Goal: Feedback & Contribution: Contribute content

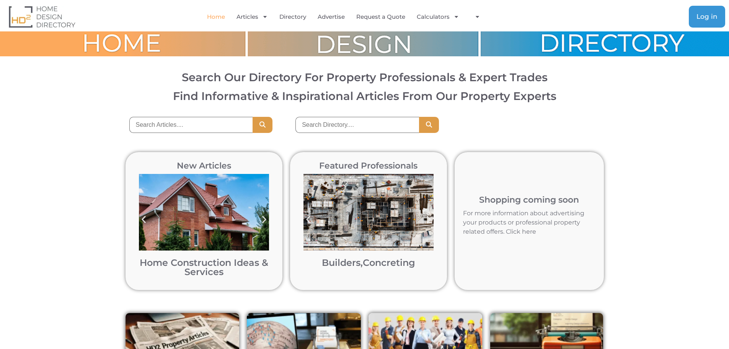
click at [713, 12] on link "Log in" at bounding box center [707, 17] width 36 height 22
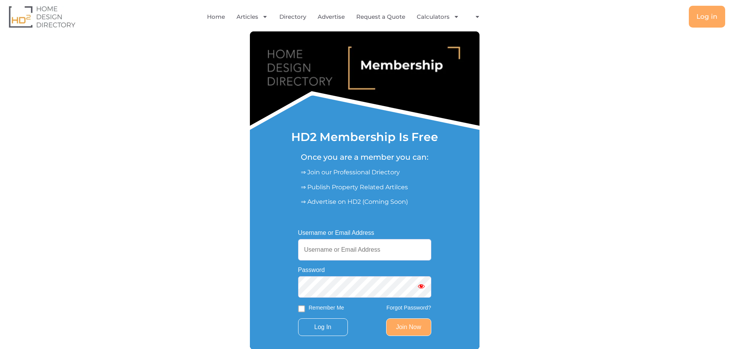
scroll to position [89, 0]
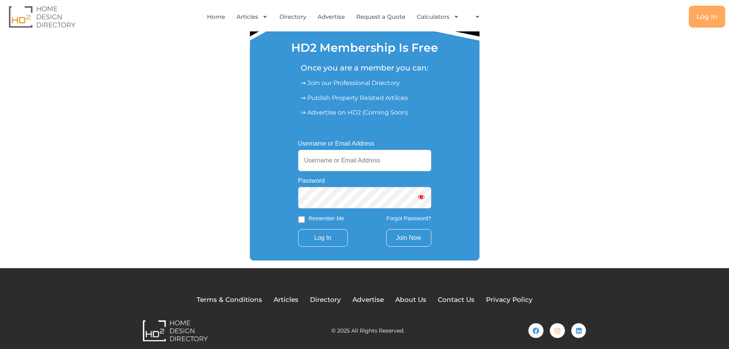
type input "[EMAIL_ADDRESS][DOMAIN_NAME]"
click at [402, 237] on link "Join Now" at bounding box center [408, 238] width 45 height 18
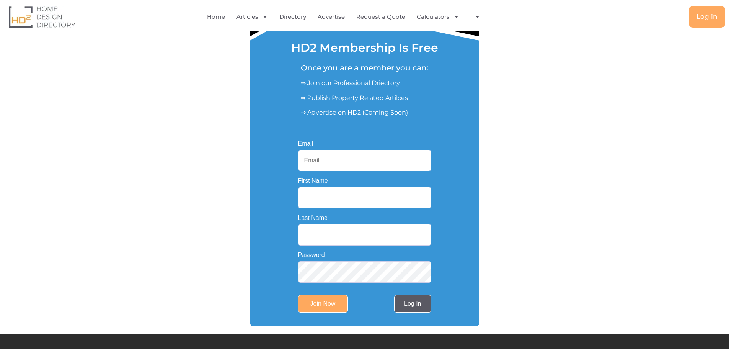
click at [415, 309] on link "Log In" at bounding box center [412, 304] width 37 height 18
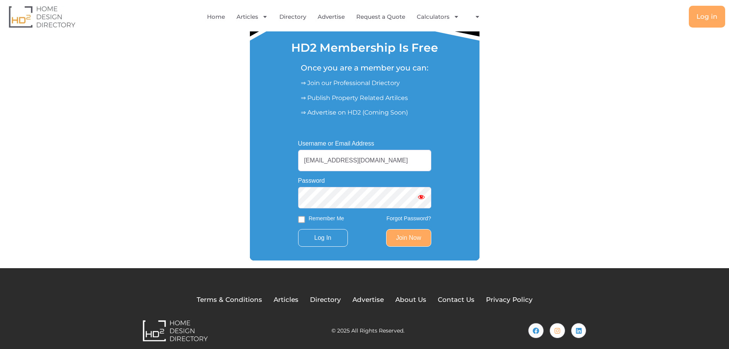
click at [325, 253] on div "Username or Email Address dynamicautolooms01@gmail.com Password Remember Me For…" at bounding box center [365, 193] width 160 height 133
click at [324, 238] on input "Log In" at bounding box center [323, 238] width 50 height 18
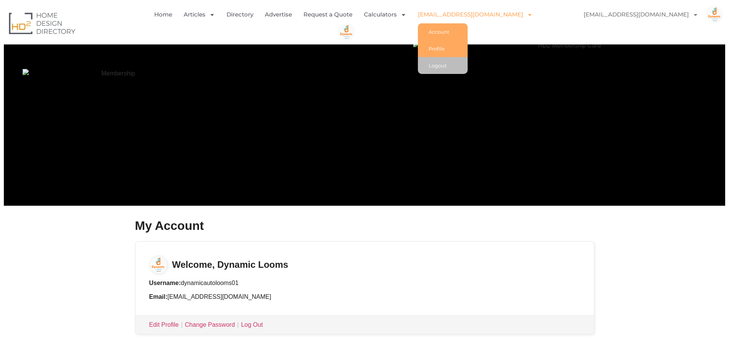
click at [426, 46] on link "Profile" at bounding box center [443, 48] width 50 height 17
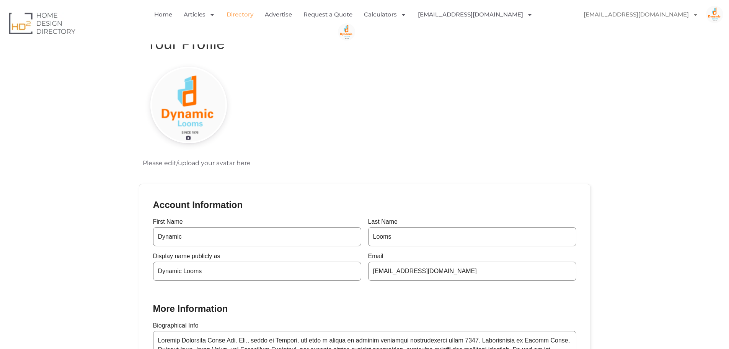
click at [230, 16] on link "Directory" at bounding box center [240, 15] width 27 height 18
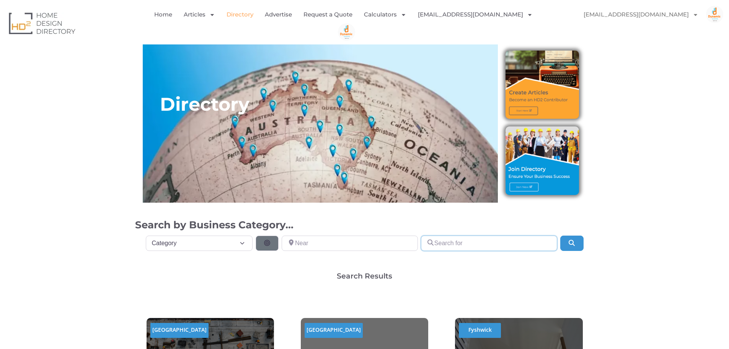
click at [465, 240] on input "Search for" at bounding box center [489, 242] width 136 height 15
click at [463, 242] on input "Search for" at bounding box center [489, 242] width 136 height 15
type input "Dynamic Looms"
click at [214, 247] on select "Category Category Accounting Antenna Installation & Services Architects Bathroo…" at bounding box center [199, 242] width 107 height 15
click at [325, 237] on input "Near" at bounding box center [350, 242] width 136 height 15
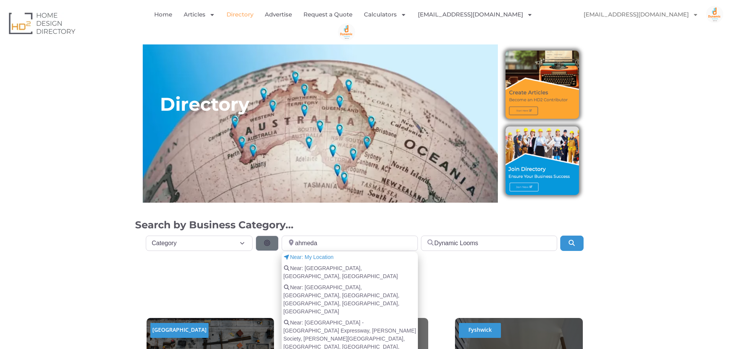
click at [332, 271] on span "Near: Ahmedabad, Gujarat, India" at bounding box center [349, 272] width 133 height 16
type input "Ahmedabad, Gujarat, India"
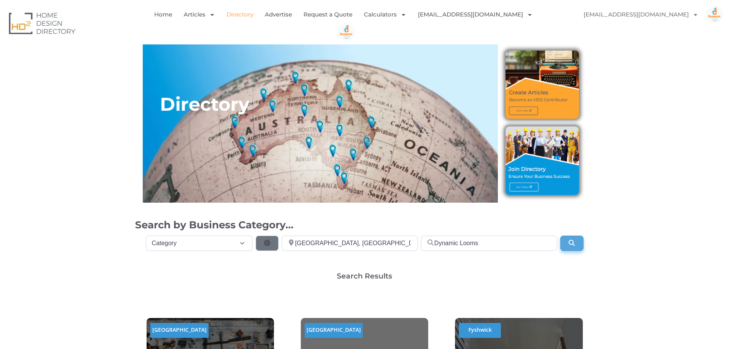
click at [582, 245] on button "Search" at bounding box center [572, 242] width 23 height 15
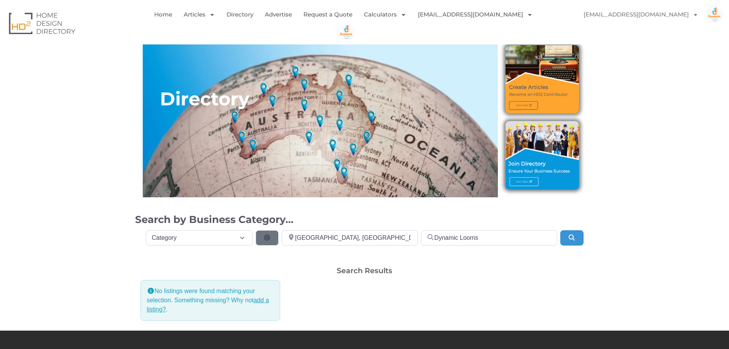
scroll to position [75, 0]
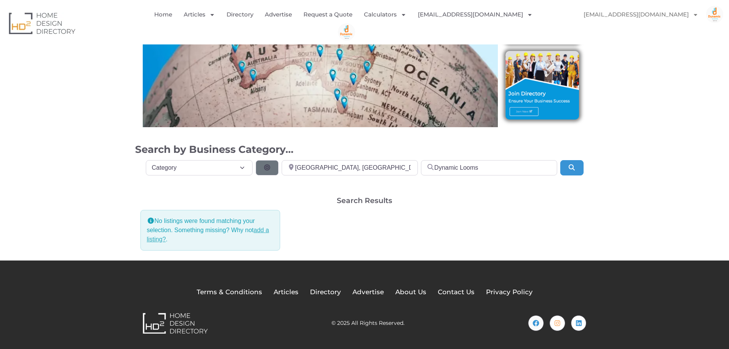
click at [260, 231] on link "add a listing?" at bounding box center [208, 235] width 122 height 16
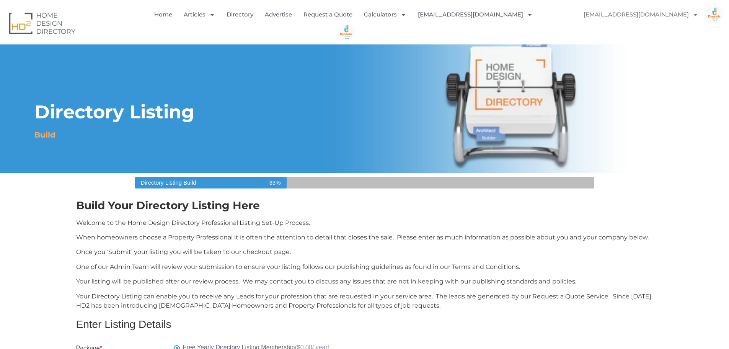
select select "Select Category"
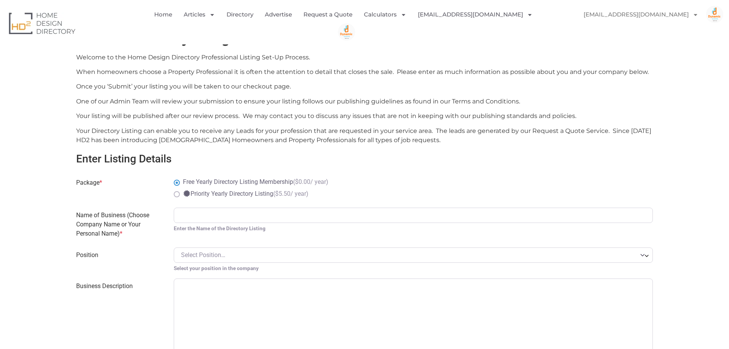
scroll to position [268, 0]
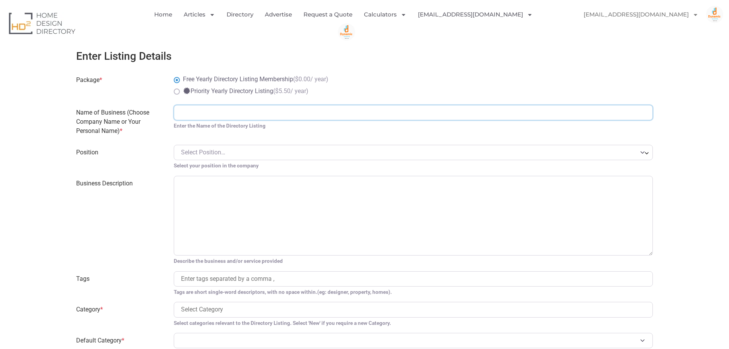
click at [250, 115] on input "Name of Business (Choose Company Name or Your Personal Name) *" at bounding box center [414, 112] width 480 height 15
type input "Dynamic Looms"
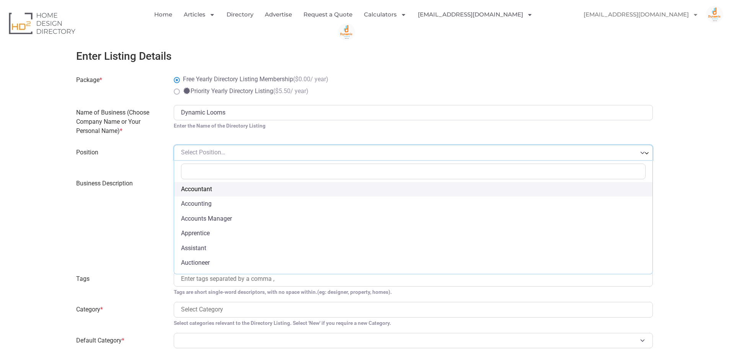
click at [241, 158] on span "Select Position…" at bounding box center [414, 152] width 480 height 15
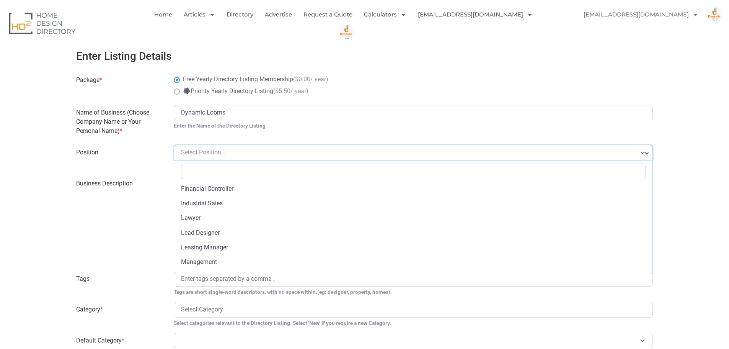
scroll to position [179, 0]
click at [216, 149] on span "Select Position…" at bounding box center [203, 152] width 44 height 7
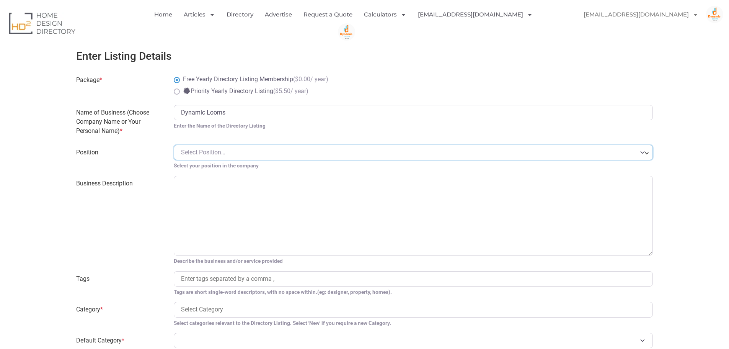
click at [216, 149] on span "Select Position…" at bounding box center [203, 152] width 44 height 7
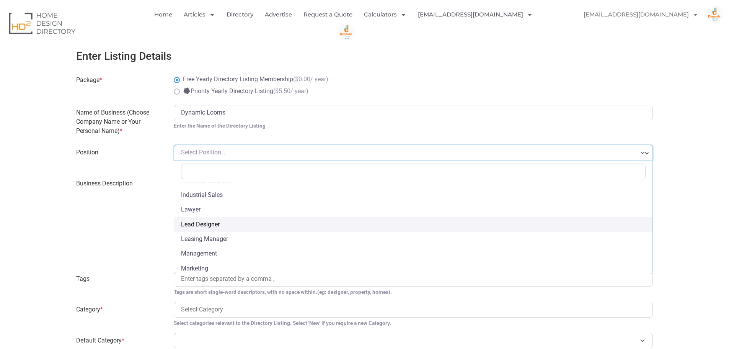
scroll to position [175, 0]
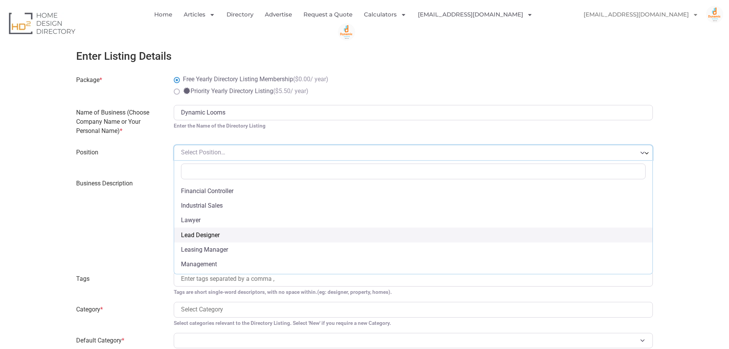
drag, startPoint x: 644, startPoint y: 228, endPoint x: 647, endPoint y: 237, distance: 10.1
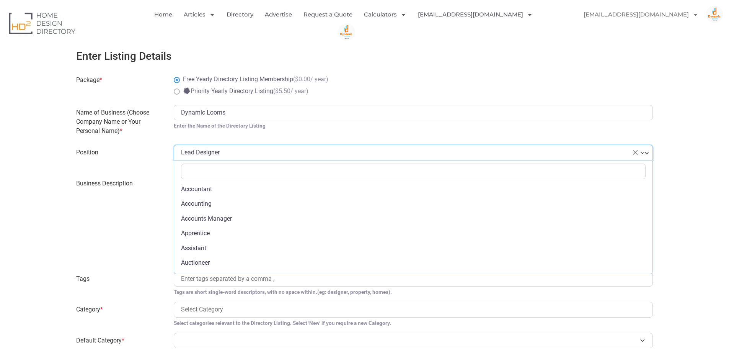
click at [243, 149] on span "× Lead Designer" at bounding box center [409, 152] width 456 height 9
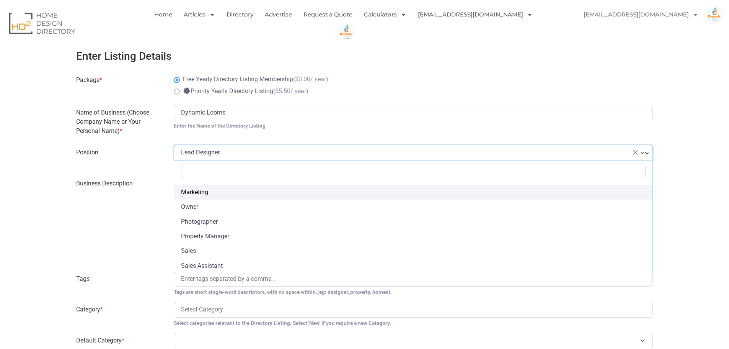
scroll to position [229, 0]
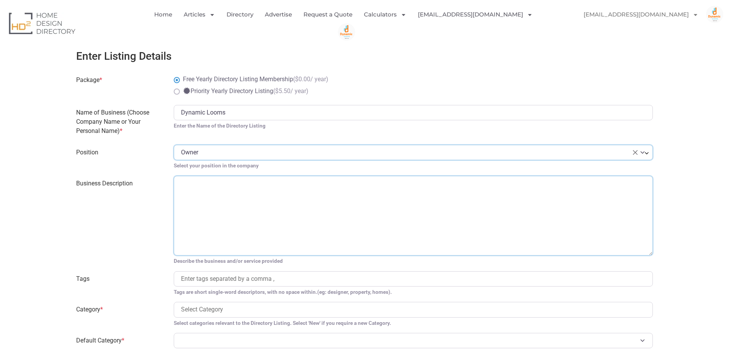
click at [243, 197] on textarea "Business Description" at bounding box center [414, 216] width 480 height 80
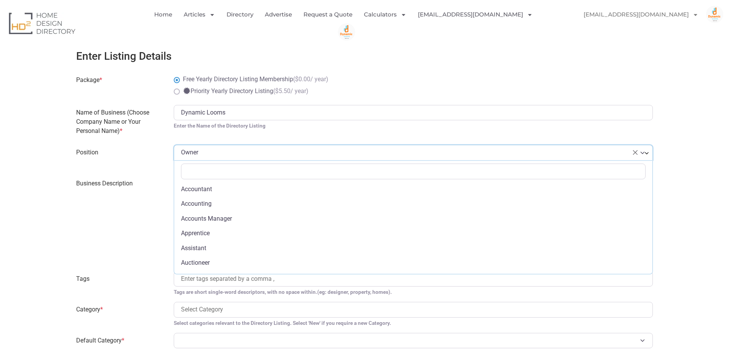
click at [254, 147] on span "× Owner" at bounding box center [414, 152] width 480 height 15
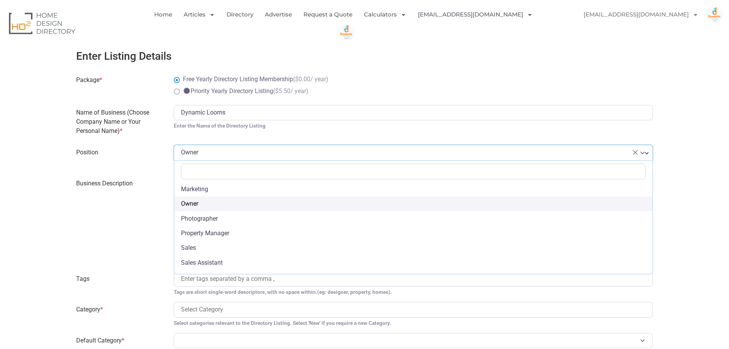
click at [254, 147] on span "× Owner" at bounding box center [414, 152] width 480 height 15
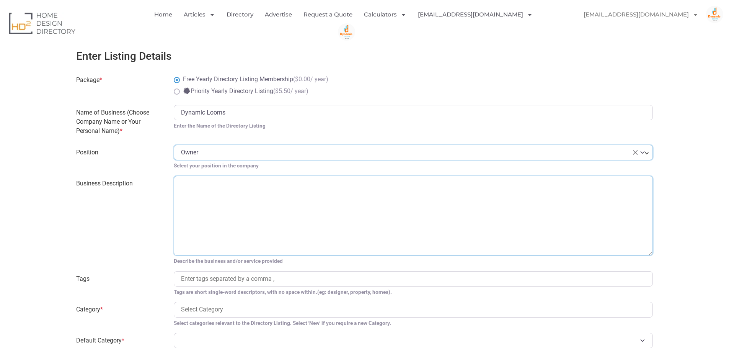
click at [225, 192] on textarea "Business Description" at bounding box center [414, 216] width 480 height 80
click at [239, 146] on span "× Owner" at bounding box center [414, 152] width 480 height 15
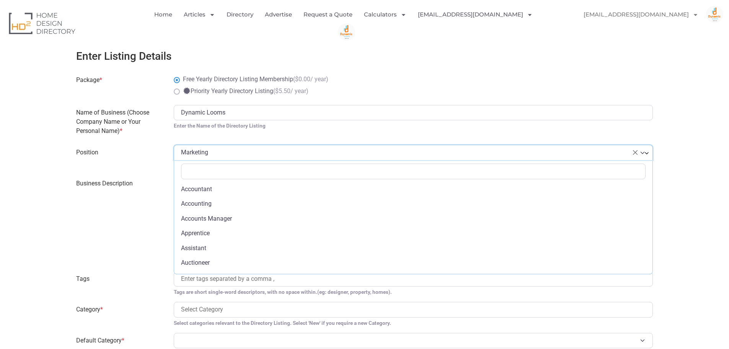
click at [239, 152] on span "× Marketing" at bounding box center [409, 152] width 456 height 9
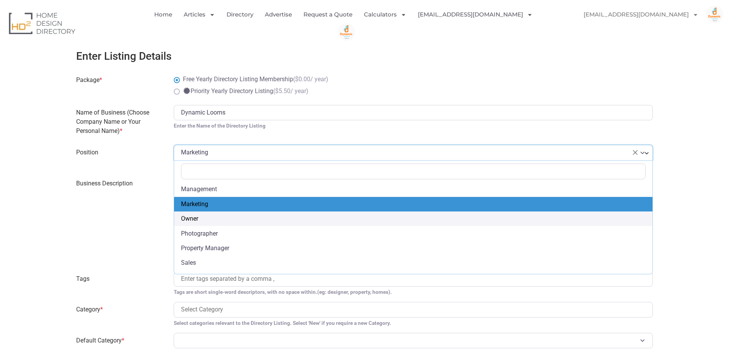
select select "Owner"
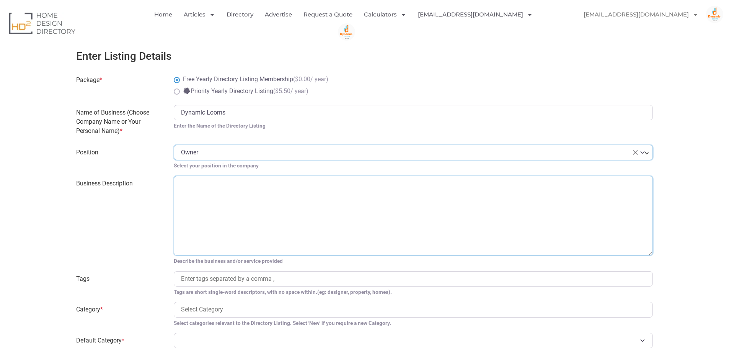
click at [235, 200] on textarea "Business Description" at bounding box center [414, 216] width 480 height 80
paste textarea "Dynamic Autolooms India Pvt. Ltd. is a leading manufacturer of advanced textile…"
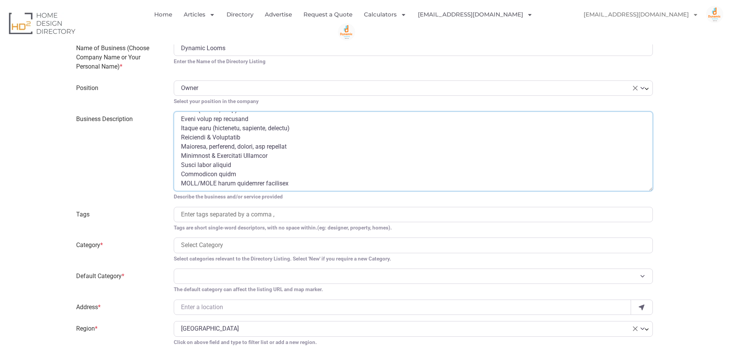
scroll to position [357, 0]
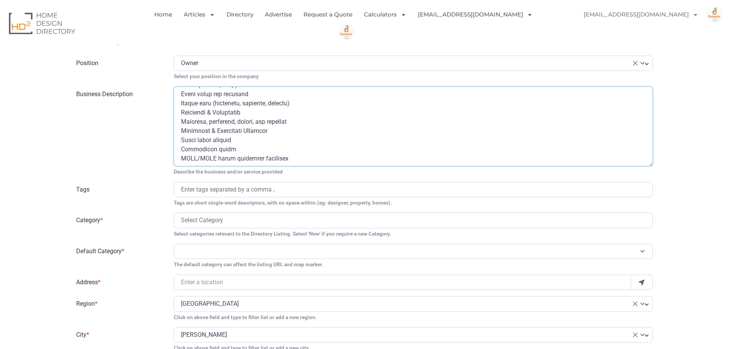
type textarea "Dynamic Autolooms India Pvt. Ltd. is a leading manufacturer of advanced textile…"
click at [235, 192] on input "search" at bounding box center [413, 189] width 465 height 9
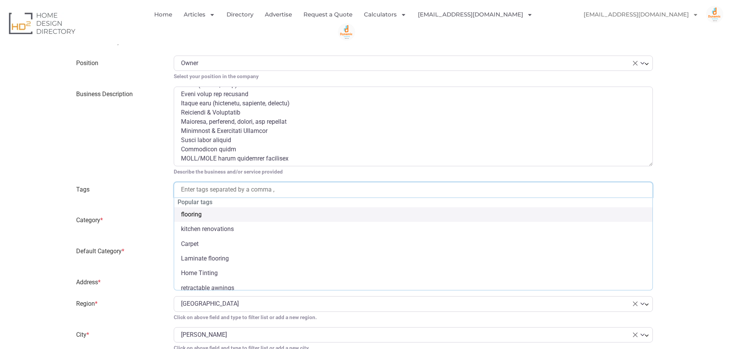
paste input "Dynamic Looms, Dynamic Production in Gujarat, Looms for Technical Textiles, Jac…"
type input "Dynamic Looms, Dynamic Production in Gujarat, Looms for Technical Textiles, Jac…"
select select "Dynamic Looms"
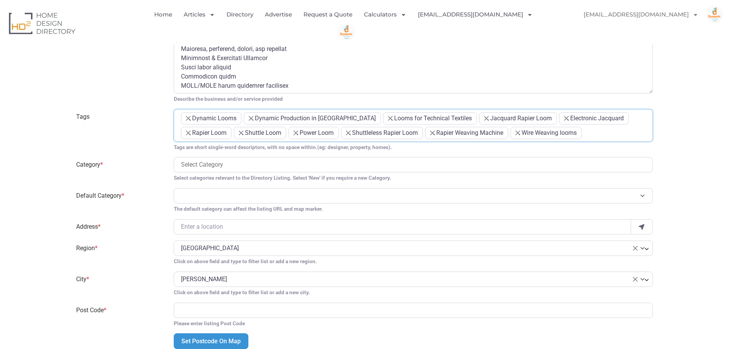
scroll to position [447, 0]
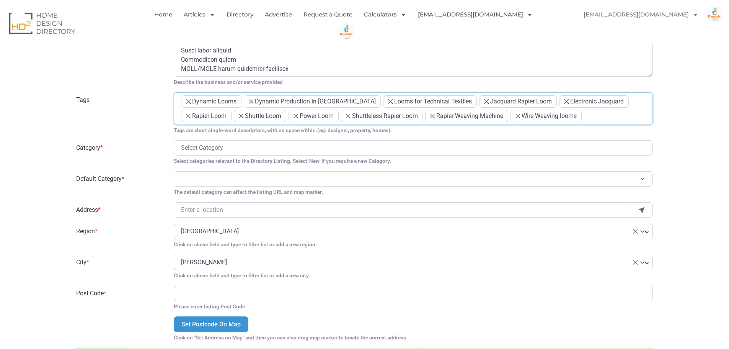
click at [219, 149] on input "search" at bounding box center [413, 147] width 465 height 9
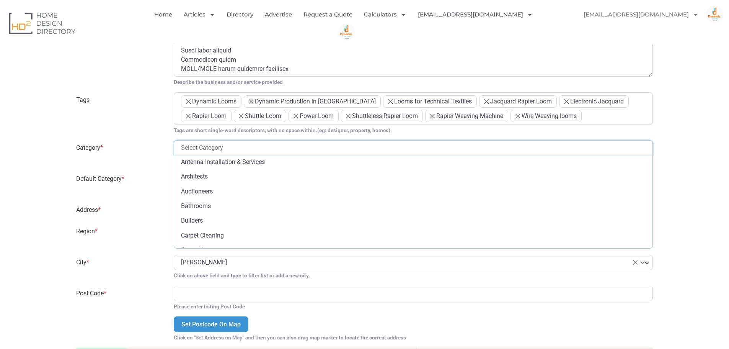
scroll to position [0, 0]
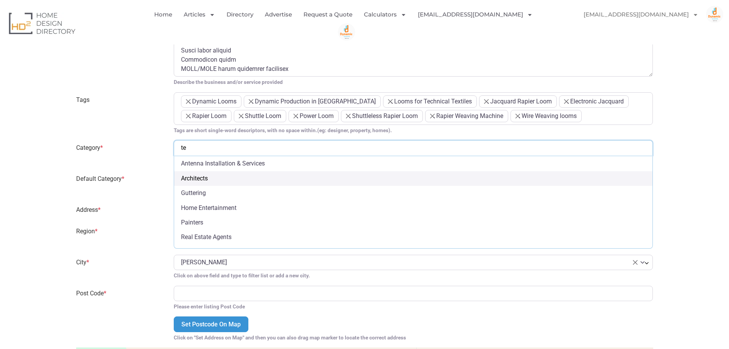
type input "t"
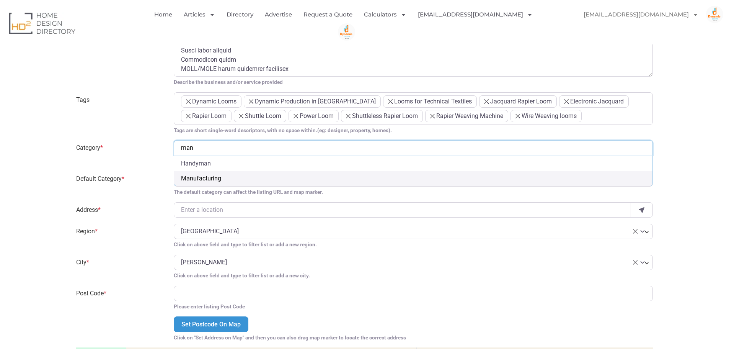
type input "man"
select select "1363"
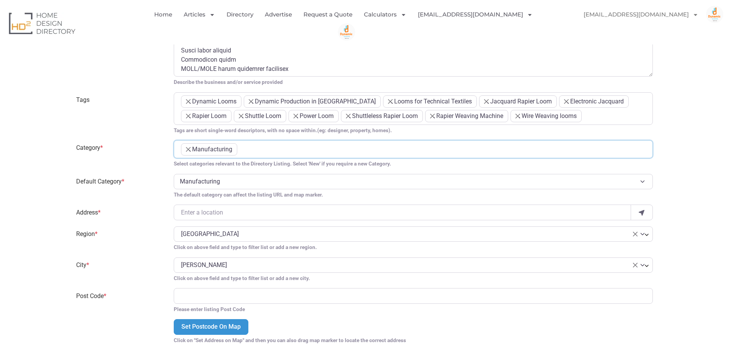
scroll to position [219, 0]
type input "b"
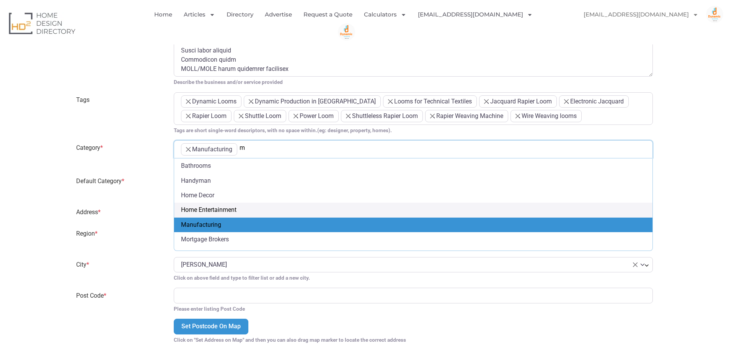
scroll to position [0, 0]
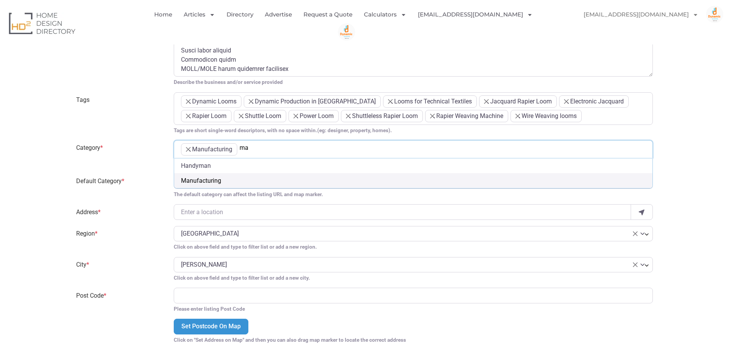
type input "m"
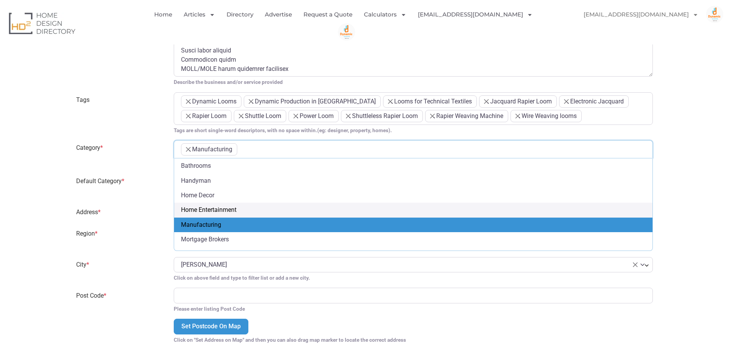
scroll to position [353, 0]
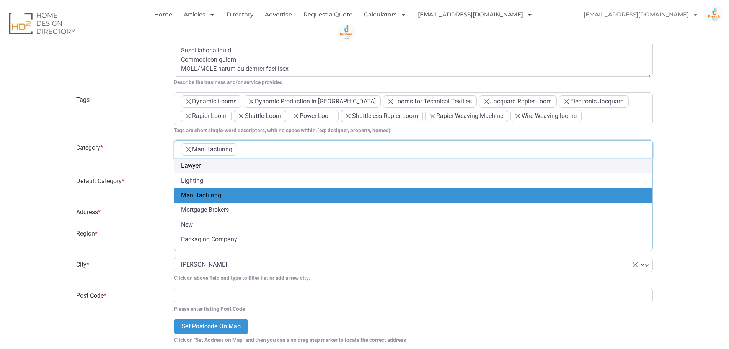
click at [159, 124] on label "Tags" at bounding box center [121, 113] width 98 height 42
click at [174, 93] on select "flooring kitchen renovations Carpet Laminate flooring Home Tinting retractable …" at bounding box center [174, 92] width 0 height 0
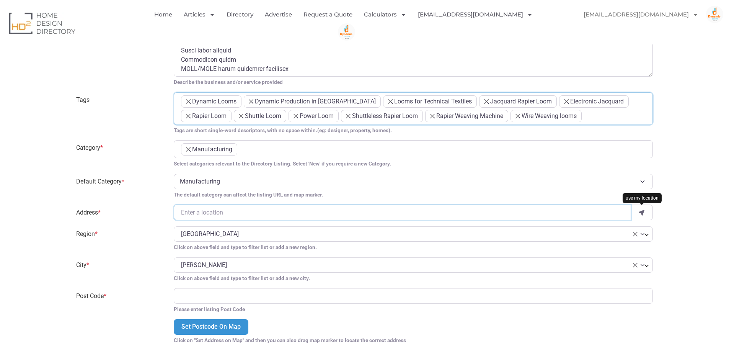
click at [221, 216] on input "Address *" at bounding box center [403, 211] width 458 height 15
paste input "Plot No. 2, Road No. 1, Phase – 1, GIDC, Kathwada, Ahmedabad – 382430, Gujarat,…"
type input "Plot No. 2, Road No. 1, Phase – 1, GIDC, Kathwada, Ahmedabad – 382430, Gujarat,…"
click at [225, 240] on span "× Northern Territory" at bounding box center [414, 233] width 480 height 15
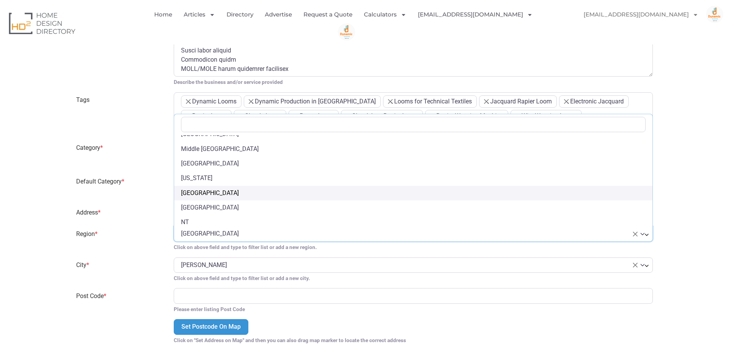
scroll to position [0, 0]
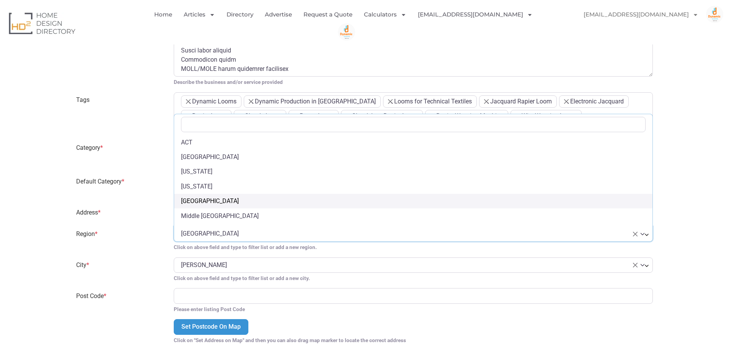
select select "India"
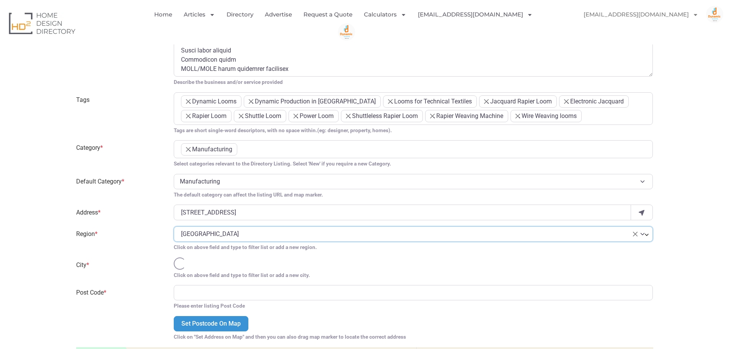
select select
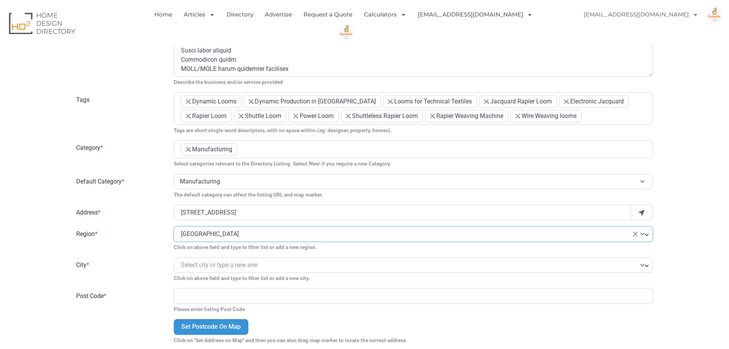
click at [220, 265] on span "Select city or type a new one" at bounding box center [219, 264] width 77 height 7
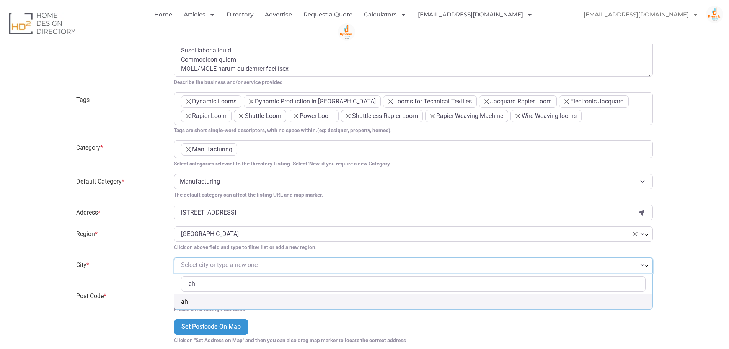
type input "a"
type input "Ahmedabad"
select select "Ahmedabad"
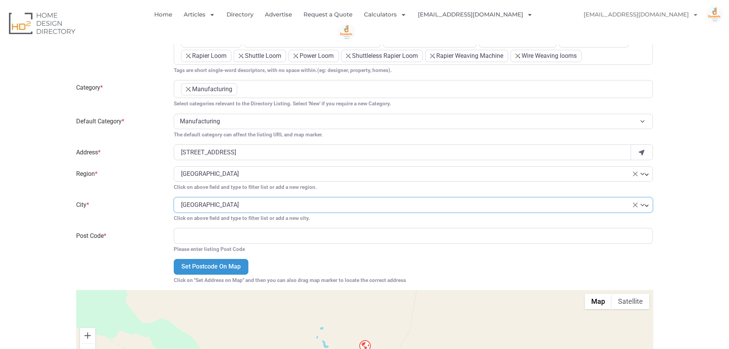
scroll to position [536, 0]
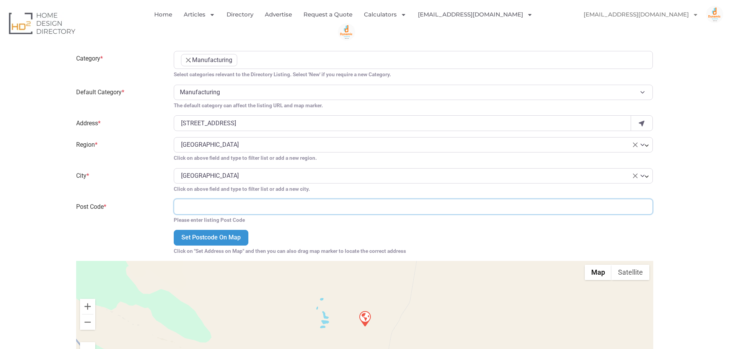
click at [213, 203] on input "Post Code *" at bounding box center [414, 206] width 480 height 15
type input "382430"
type input "09879844411"
type input "sales@dynamiclooms.com"
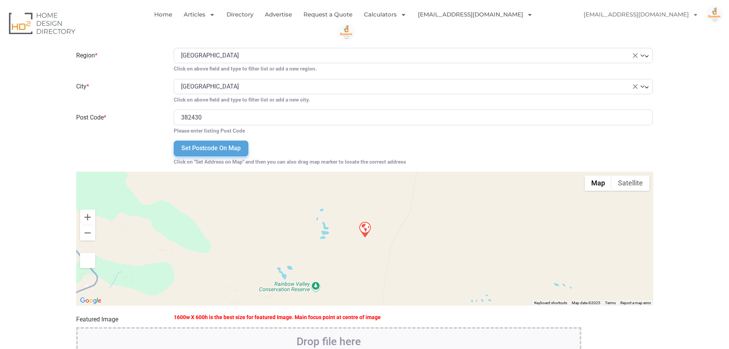
click at [207, 148] on input "Set Postcode On Map" at bounding box center [211, 148] width 75 height 15
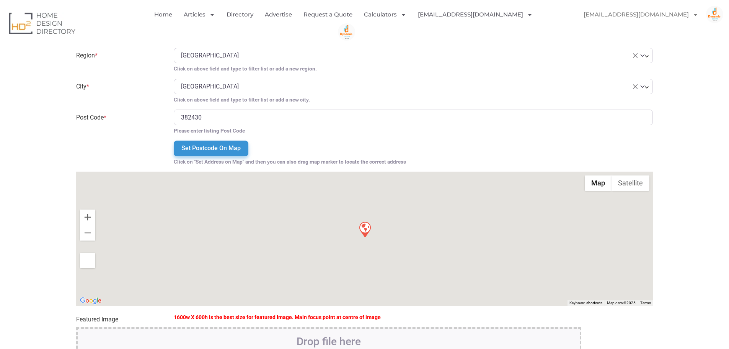
type input "Garden Estate, 512/2"
type input "0872"
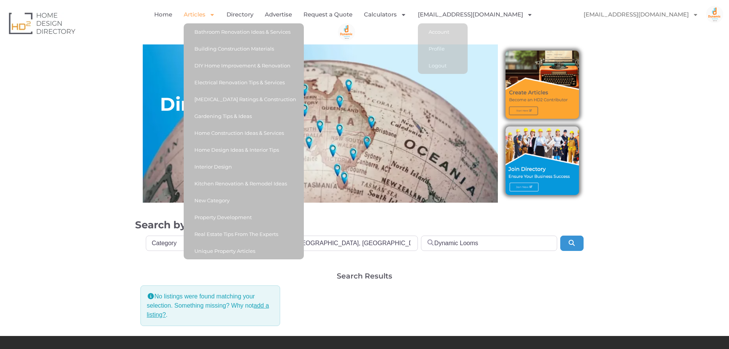
click at [191, 15] on link "Articles" at bounding box center [199, 15] width 31 height 18
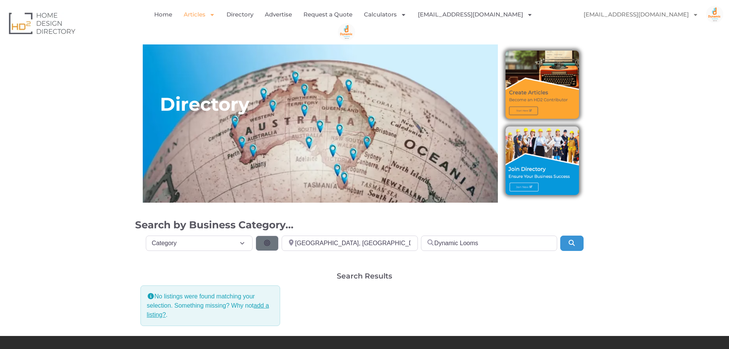
click at [191, 15] on link "Articles" at bounding box center [199, 15] width 31 height 18
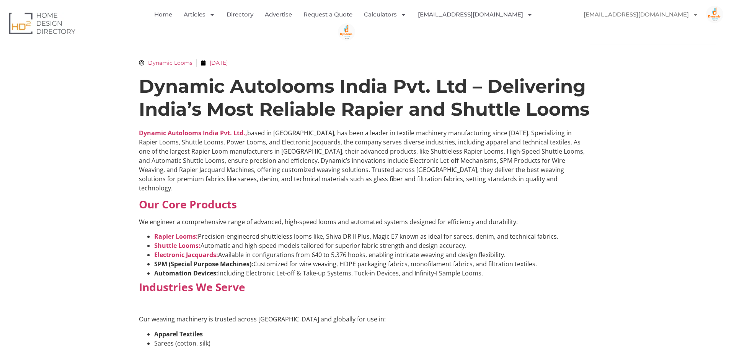
scroll to position [268, 0]
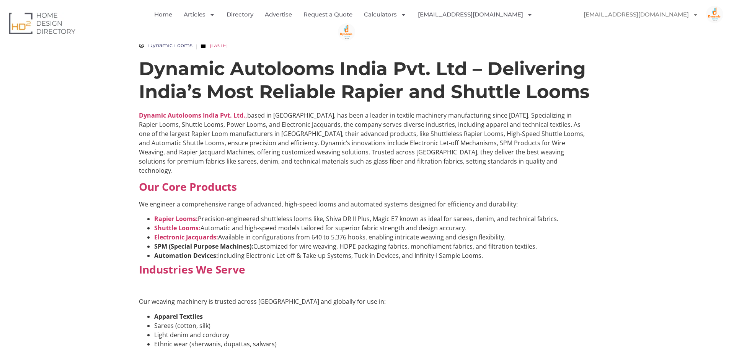
click at [160, 44] on span "Dynamic Looms" at bounding box center [168, 45] width 48 height 8
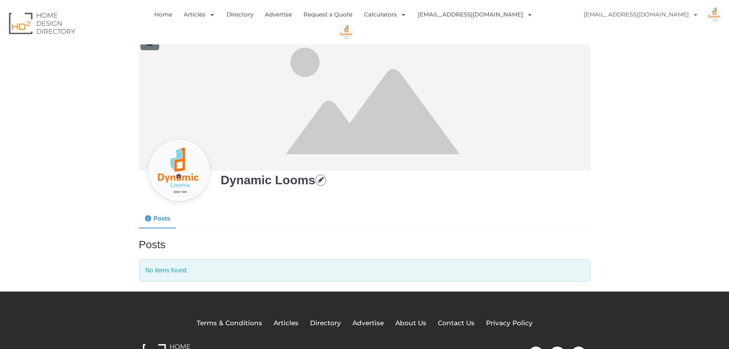
click at [152, 44] on icon at bounding box center [150, 43] width 7 height 5
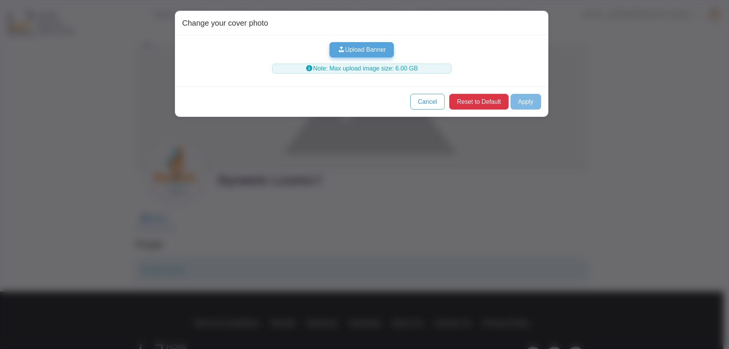
click at [353, 49] on button "Upload Banner" at bounding box center [362, 49] width 64 height 15
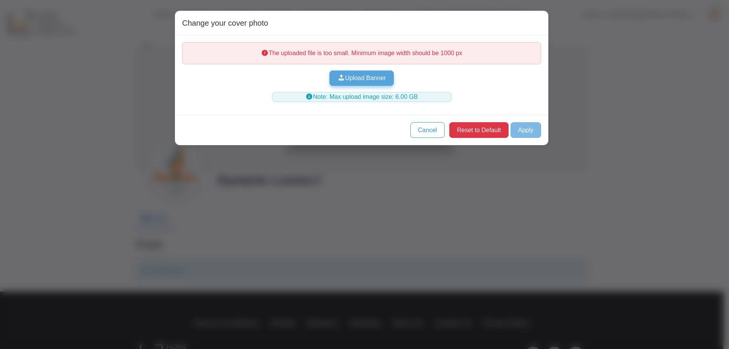
click at [366, 73] on button "Upload Banner" at bounding box center [362, 77] width 64 height 15
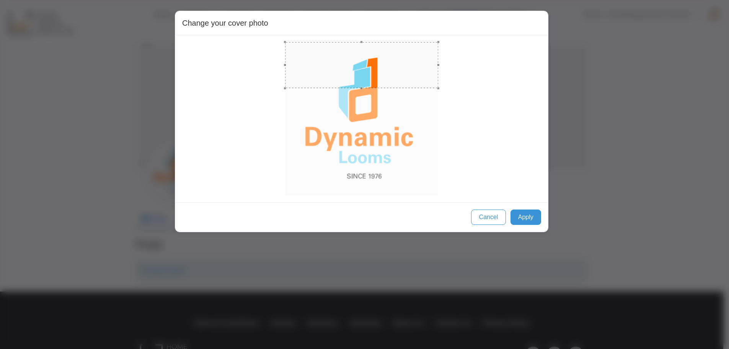
drag, startPoint x: 355, startPoint y: 62, endPoint x: 440, endPoint y: 148, distance: 120.2
click at [440, 148] on div at bounding box center [361, 118] width 359 height 153
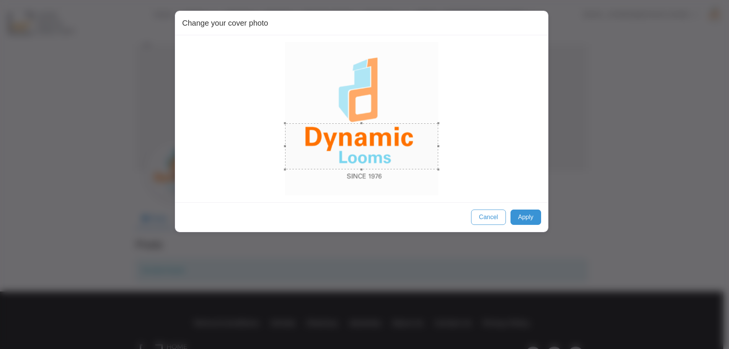
drag, startPoint x: 407, startPoint y: 54, endPoint x: 407, endPoint y: 136, distance: 81.2
click at [407, 136] on div at bounding box center [361, 146] width 153 height 46
click at [528, 213] on button "Apply" at bounding box center [526, 216] width 31 height 15
